Goal: Find specific fact

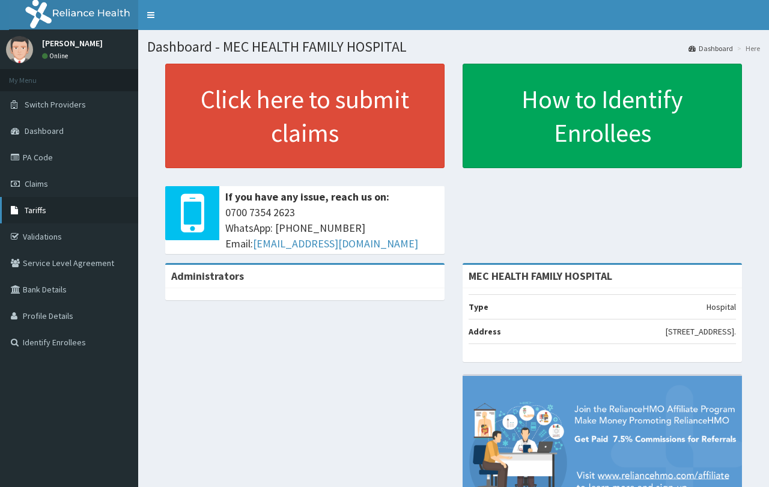
click at [25, 208] on span "Tariffs" at bounding box center [36, 210] width 22 height 11
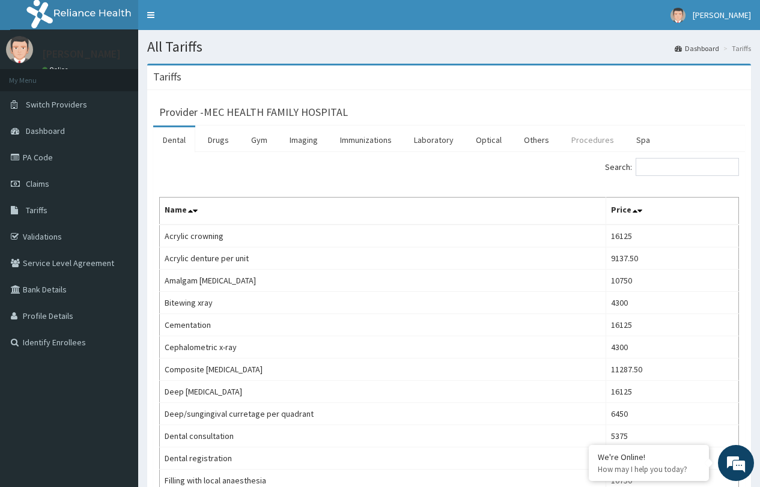
click at [580, 138] on link "Procedures" at bounding box center [593, 139] width 62 height 25
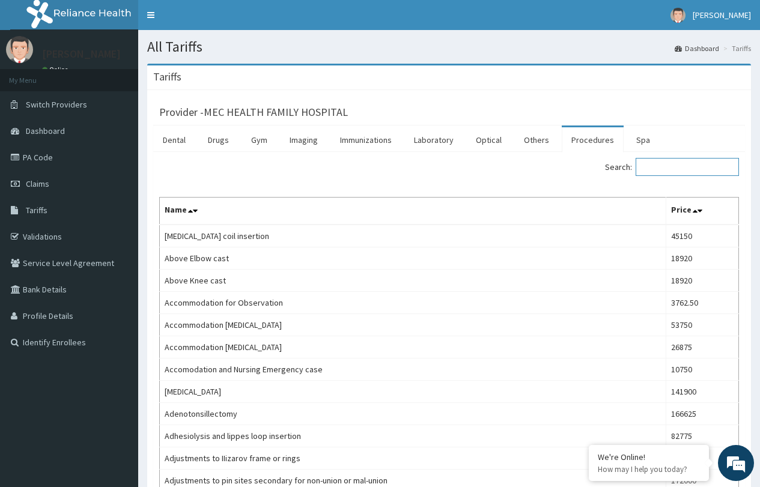
click at [664, 168] on input "Search:" at bounding box center [687, 167] width 103 height 18
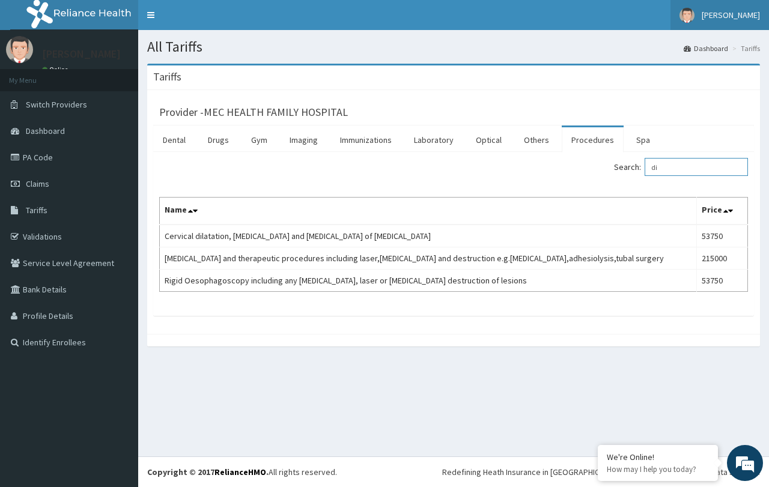
type input "d"
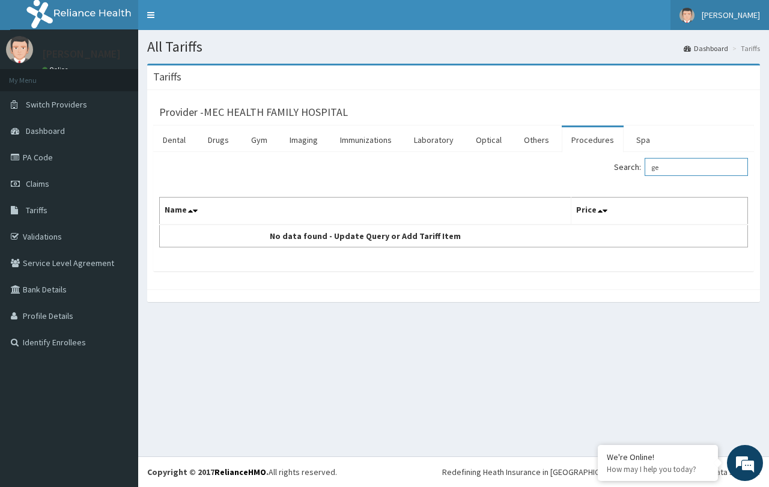
type input "g"
type input "w"
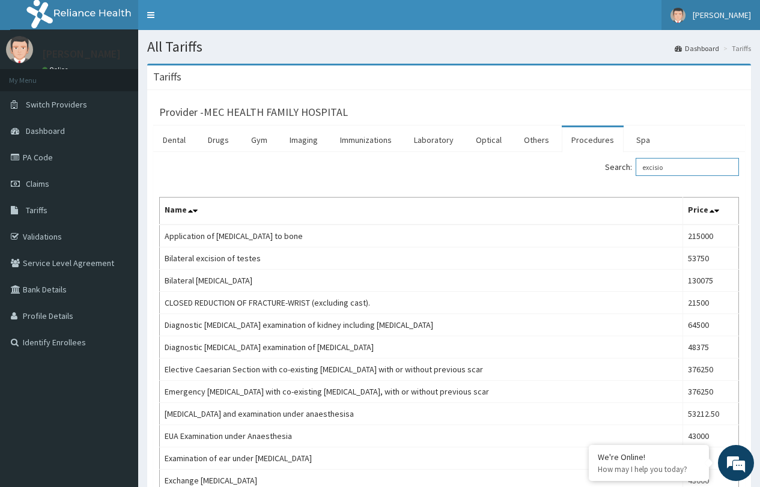
type input "excision"
